Goal: Information Seeking & Learning: Learn about a topic

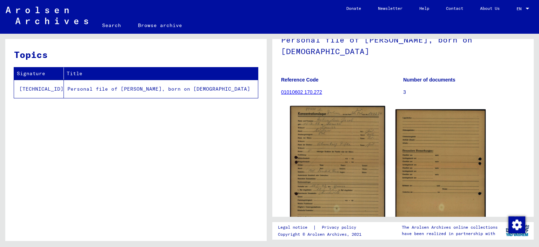
scroll to position [35, 0]
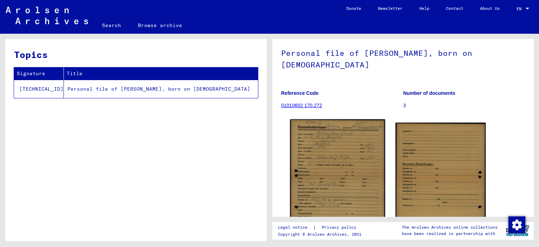
click at [335, 147] on img at bounding box center [337, 186] width 95 height 134
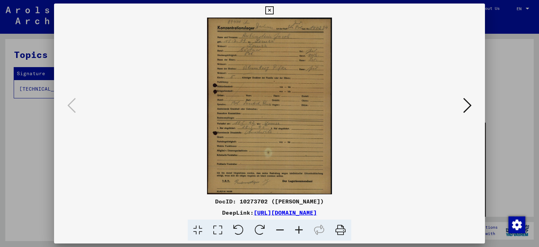
click at [293, 230] on icon at bounding box center [299, 229] width 19 height 21
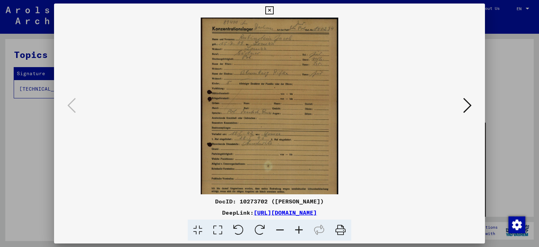
click at [293, 230] on icon at bounding box center [299, 229] width 19 height 21
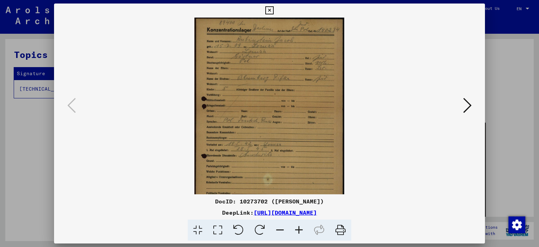
click at [293, 230] on icon at bounding box center [299, 229] width 19 height 21
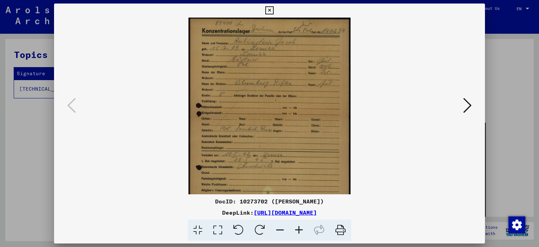
click at [293, 230] on icon at bounding box center [299, 229] width 19 height 21
click at [293, 229] on icon at bounding box center [299, 229] width 19 height 21
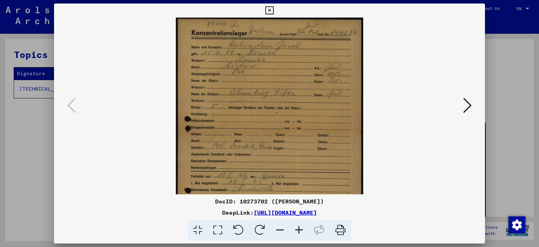
click at [293, 229] on icon at bounding box center [299, 229] width 19 height 21
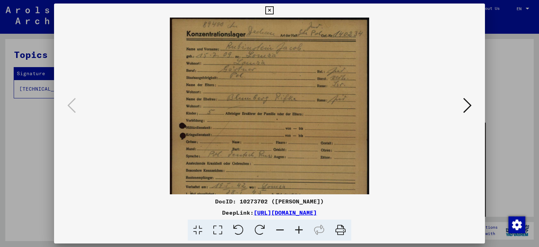
click at [293, 229] on icon at bounding box center [299, 229] width 19 height 21
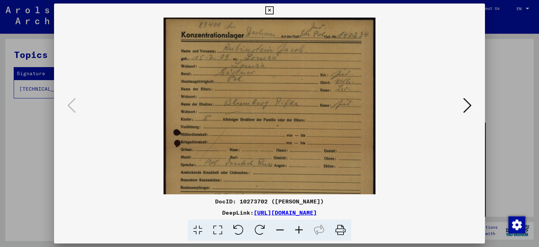
click at [293, 229] on icon at bounding box center [299, 229] width 19 height 21
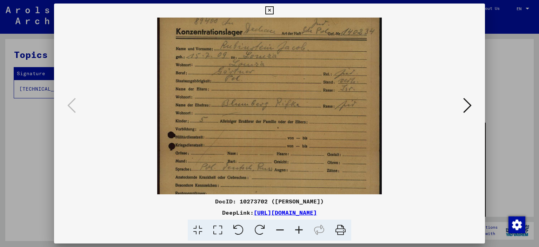
scroll to position [0, 0]
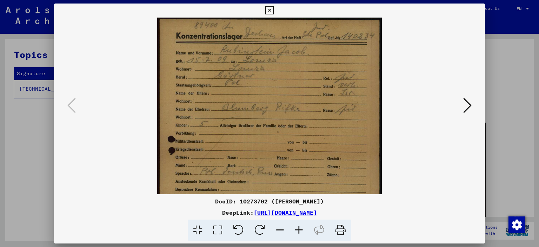
drag, startPoint x: 312, startPoint y: 138, endPoint x: 324, endPoint y: 171, distance: 34.6
click at [324, 171] on img at bounding box center [269, 176] width 224 height 317
click at [468, 105] on icon at bounding box center [467, 105] width 8 height 17
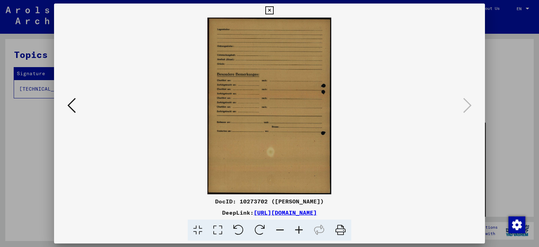
click at [72, 108] on icon at bounding box center [71, 105] width 8 height 17
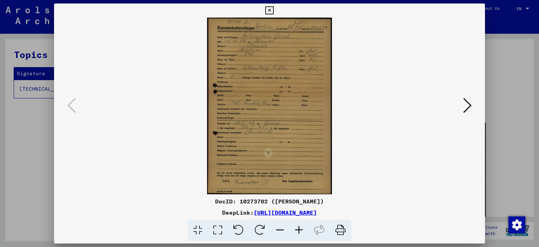
click at [271, 11] on icon at bounding box center [269, 10] width 8 height 8
